Goal: Task Accomplishment & Management: Manage account settings

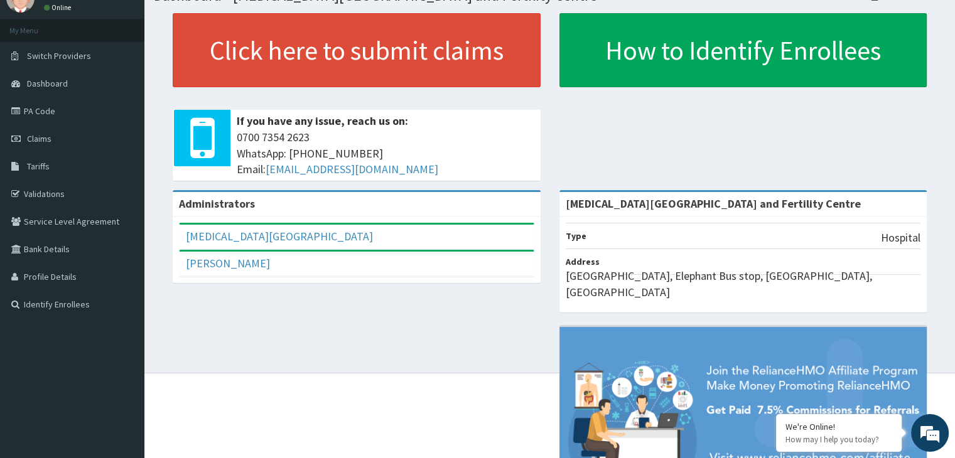
scroll to position [57, 0]
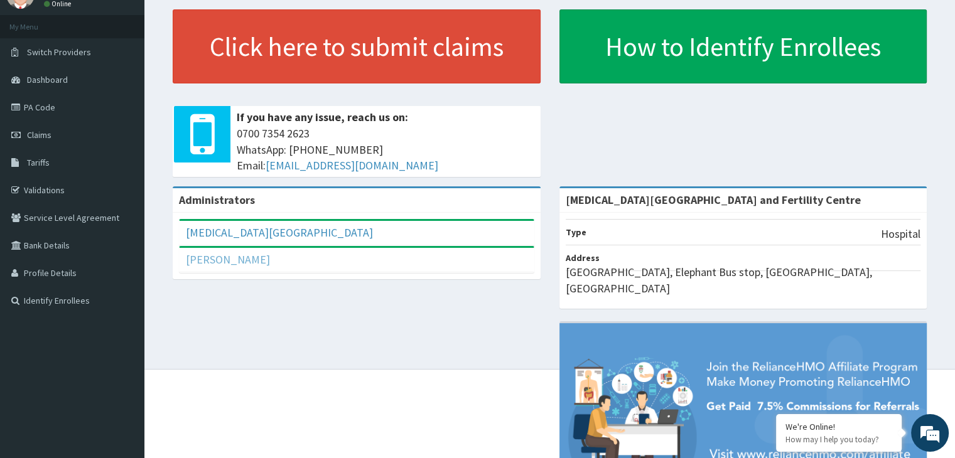
click at [247, 259] on link "[PERSON_NAME]" at bounding box center [228, 259] width 84 height 14
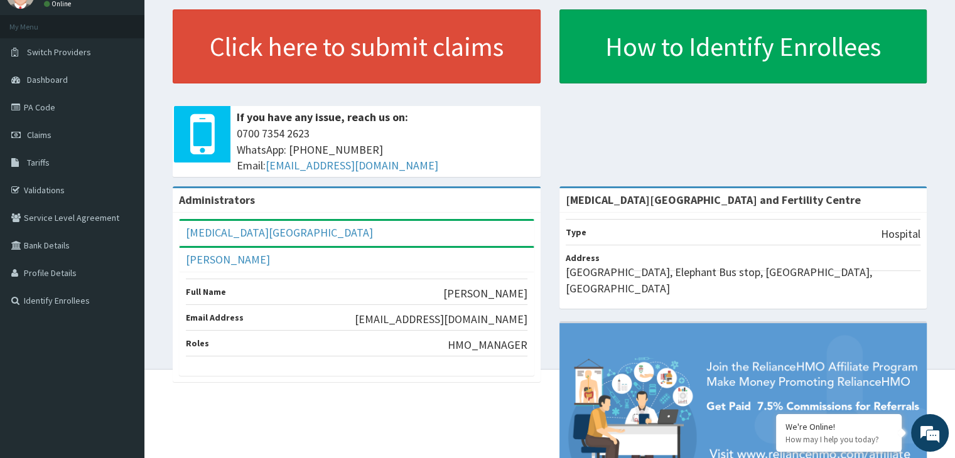
drag, startPoint x: 550, startPoint y: 314, endPoint x: 555, endPoint y: 382, distance: 68.0
click at [555, 382] on div "Amen Houston Hospital and Fertility Centre Type Hospital Address Elephant Road,…" at bounding box center [743, 357] width 387 height 342
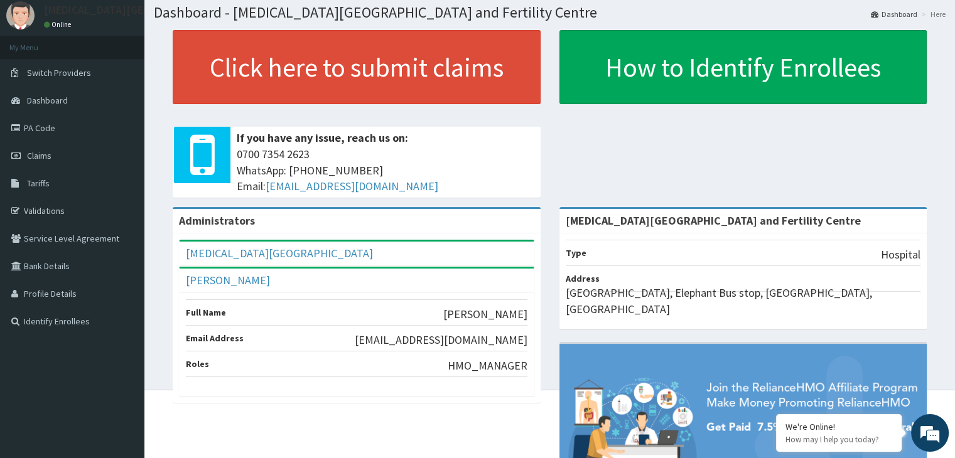
scroll to position [74, 0]
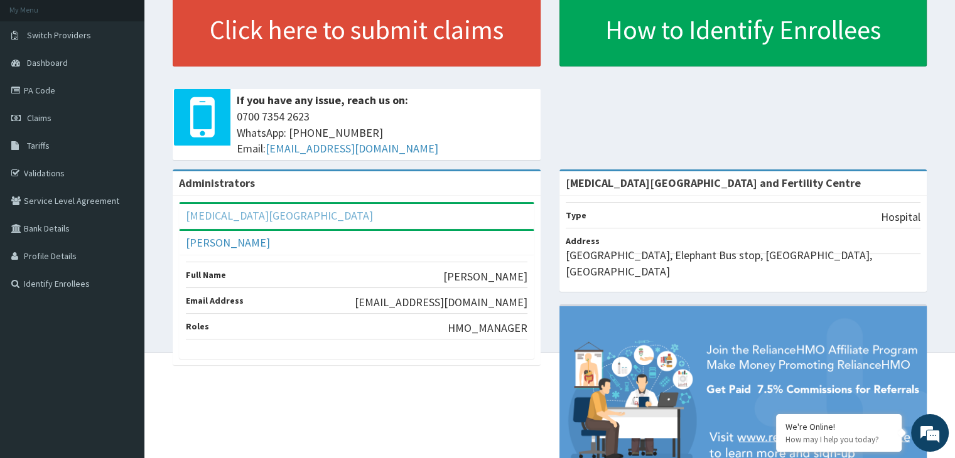
click at [283, 215] on link "[MEDICAL_DATA][GEOGRAPHIC_DATA]" at bounding box center [279, 215] width 187 height 14
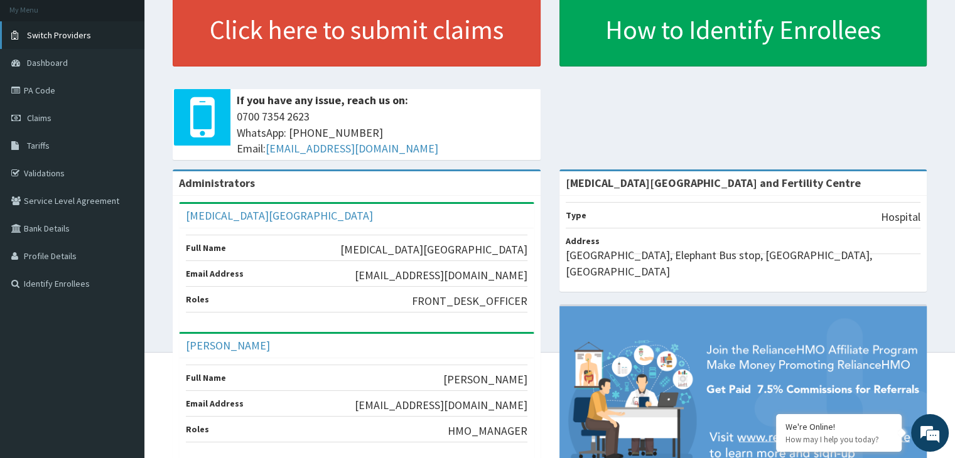
click at [79, 34] on span "Switch Providers" at bounding box center [59, 34] width 64 height 11
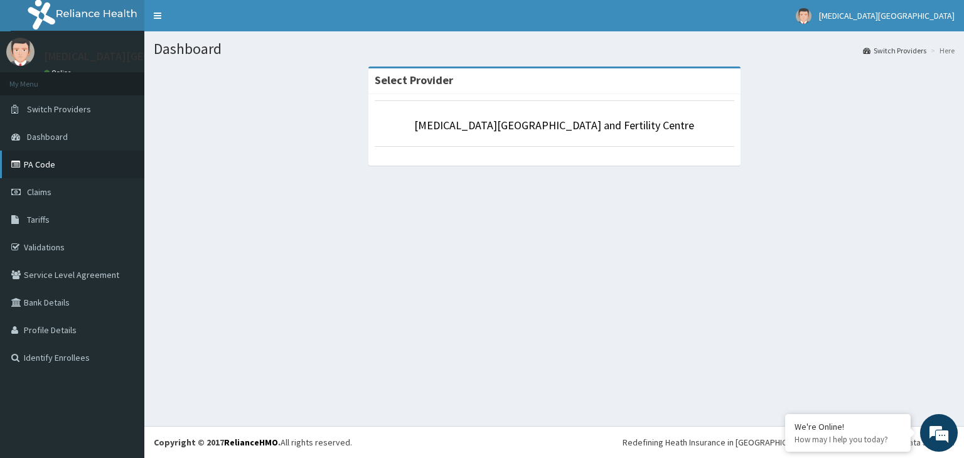
click at [126, 169] on link "PA Code" at bounding box center [72, 165] width 144 height 28
click at [57, 137] on span "Dashboard" at bounding box center [47, 136] width 41 height 11
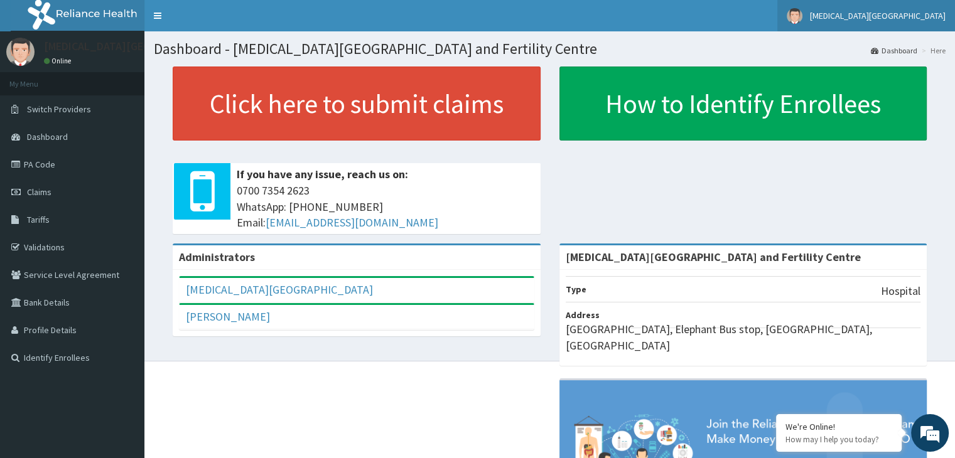
click at [868, 14] on span "[MEDICAL_DATA][GEOGRAPHIC_DATA]" at bounding box center [878, 15] width 136 height 11
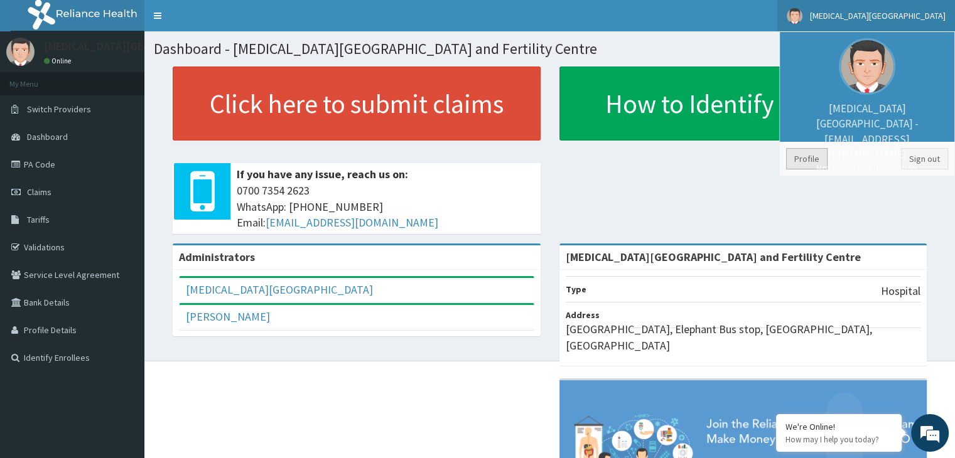
click at [806, 158] on link "Profile" at bounding box center [806, 158] width 41 height 21
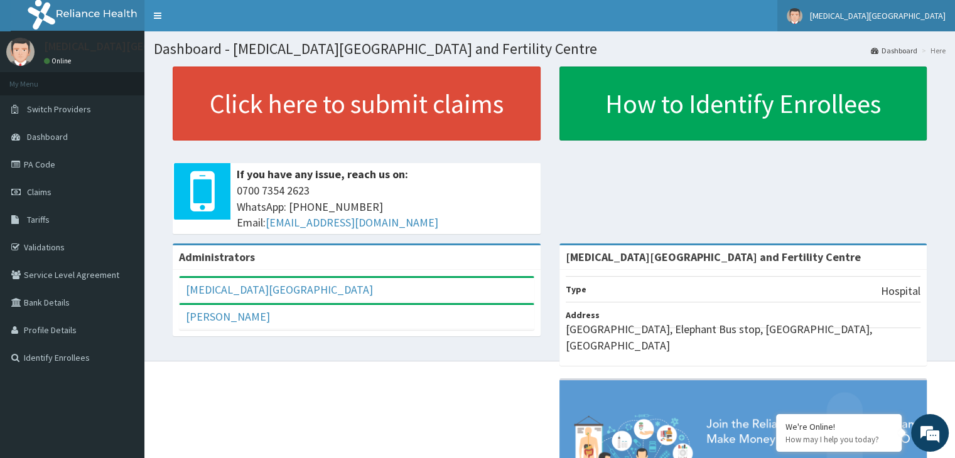
click at [924, 16] on span "[MEDICAL_DATA][GEOGRAPHIC_DATA]" at bounding box center [878, 15] width 136 height 11
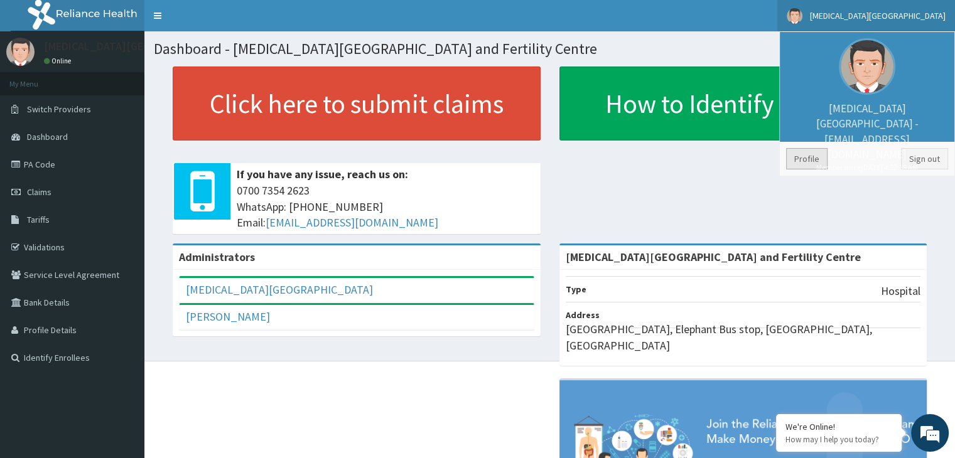
click at [809, 159] on link "Profile" at bounding box center [806, 158] width 41 height 21
